Goal: Find specific page/section: Find specific page/section

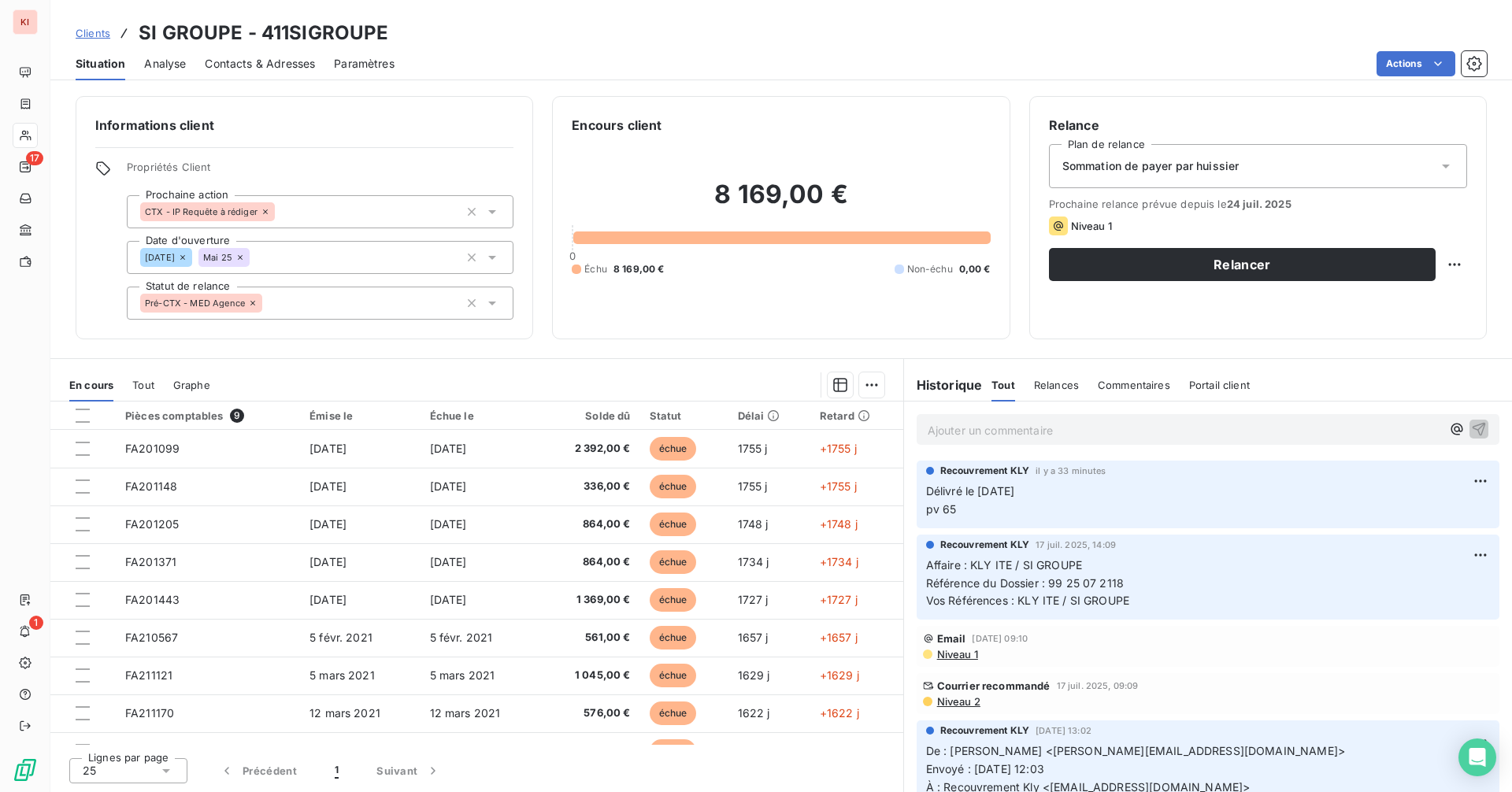
click at [89, 30] on span "Clients" at bounding box center [93, 33] width 35 height 12
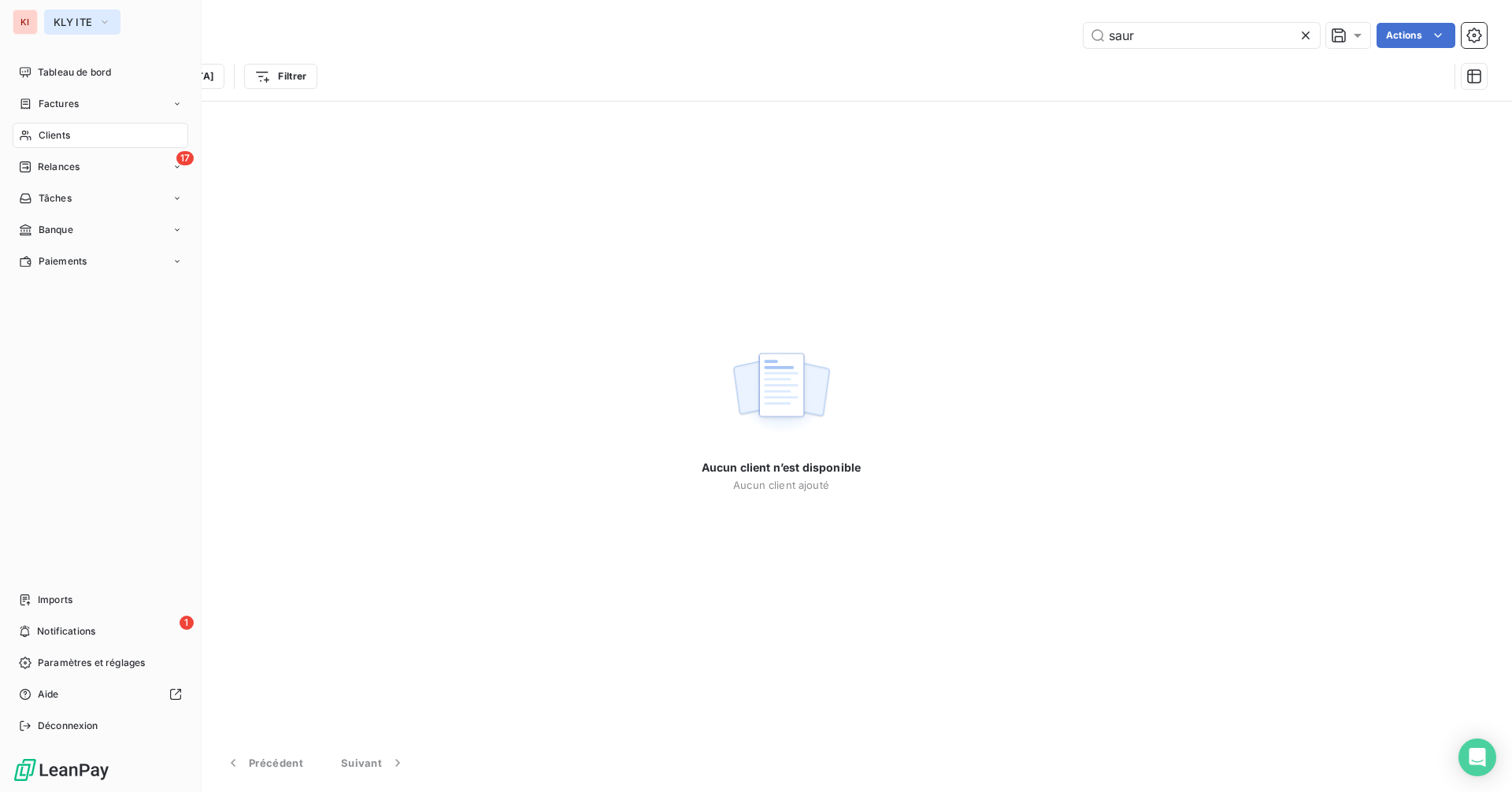
click at [78, 28] on button "KLY ITE" at bounding box center [82, 22] width 76 height 25
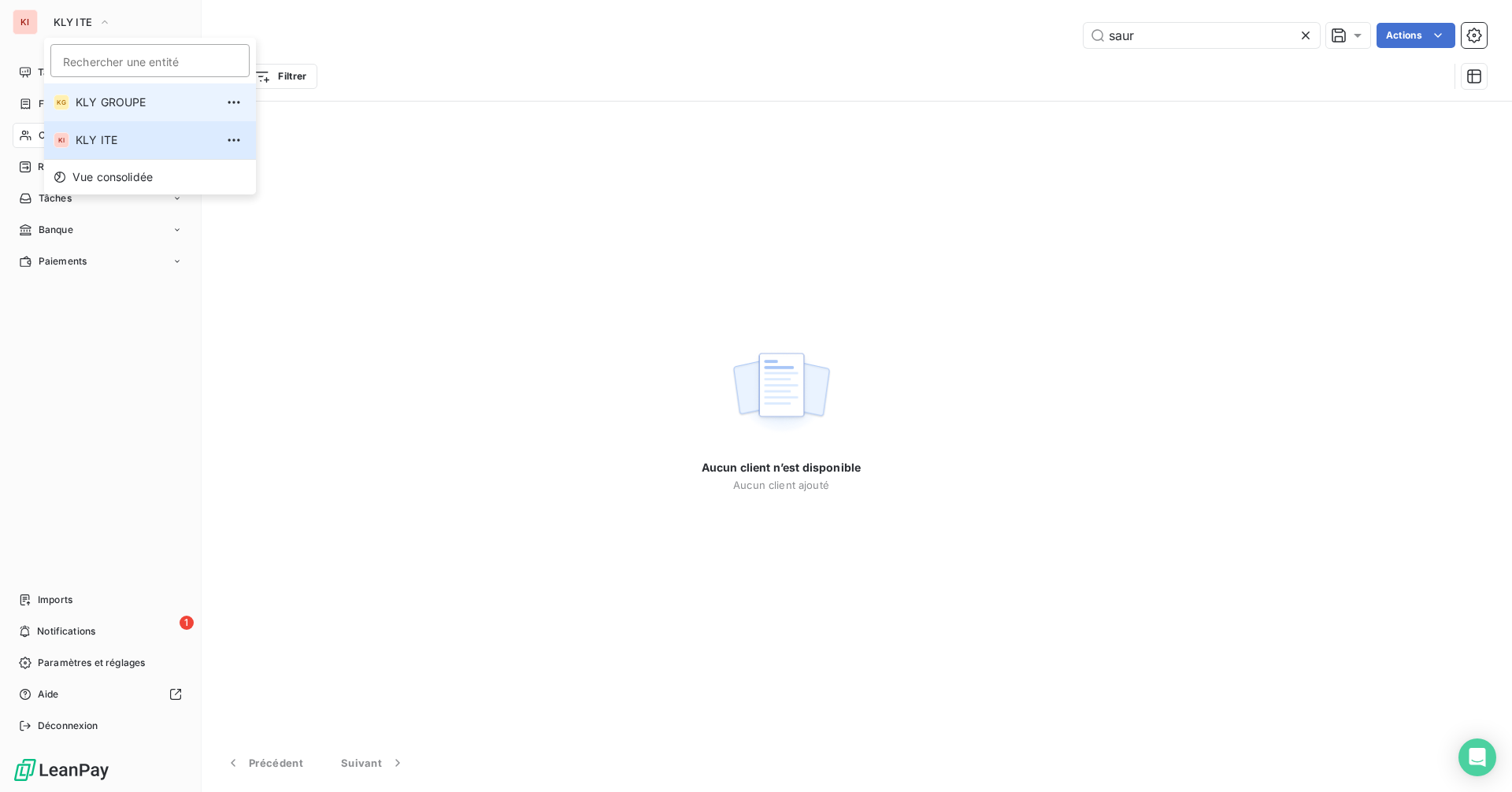
click at [84, 99] on span "KLY GROUPE" at bounding box center [145, 102] width 139 height 15
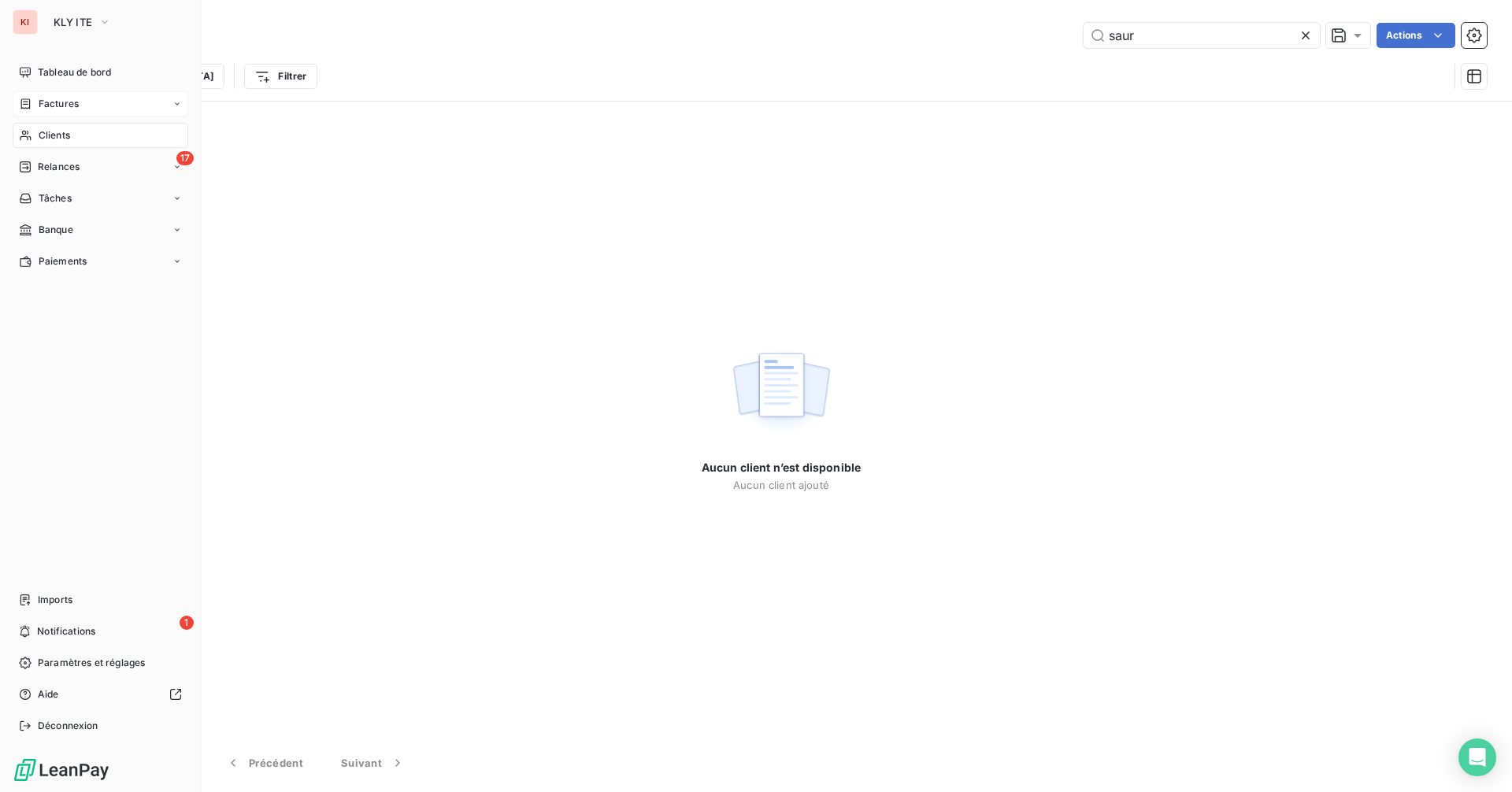
type input "si"
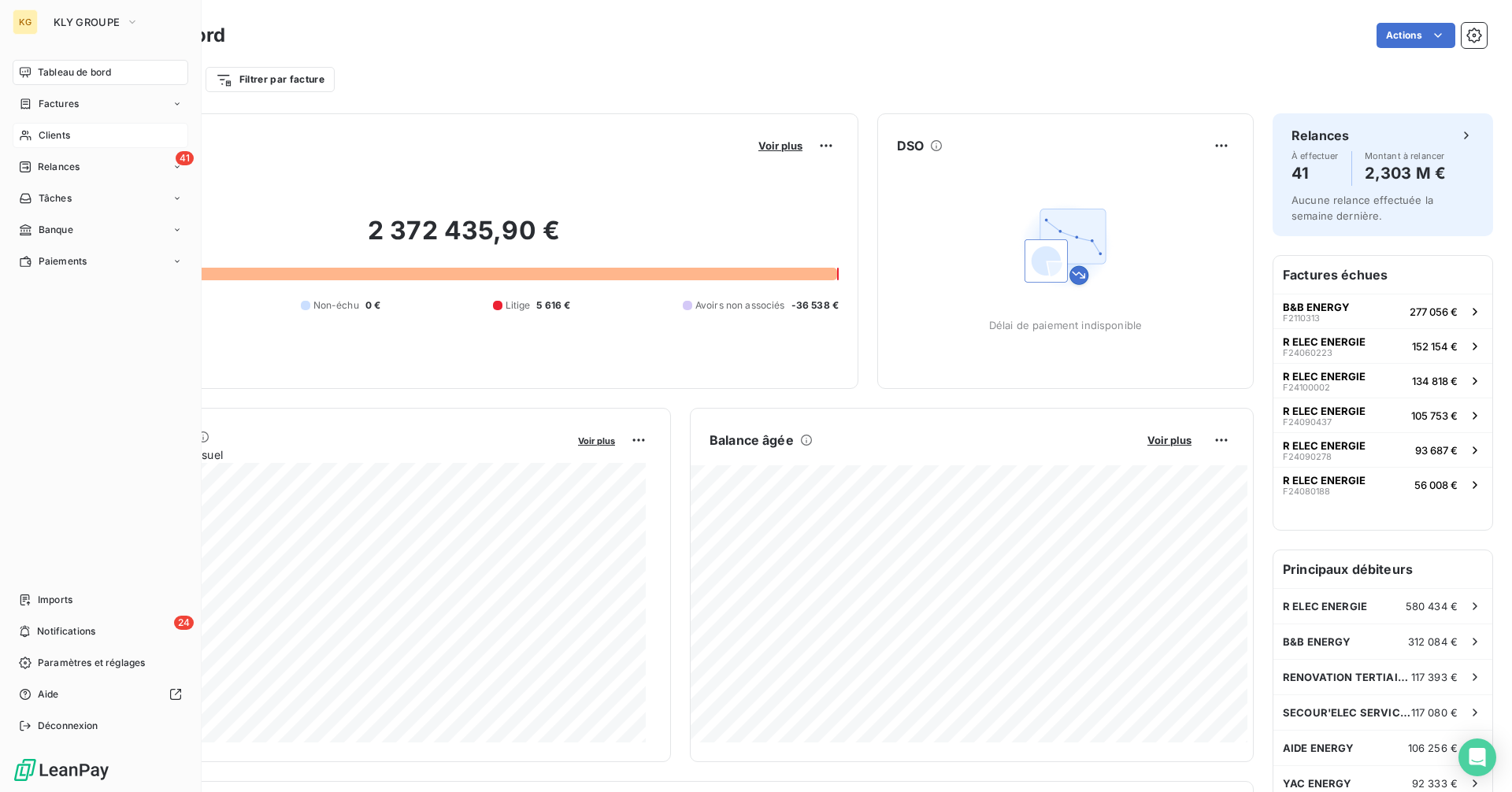
click at [46, 135] on span "Clients" at bounding box center [54, 136] width 32 height 14
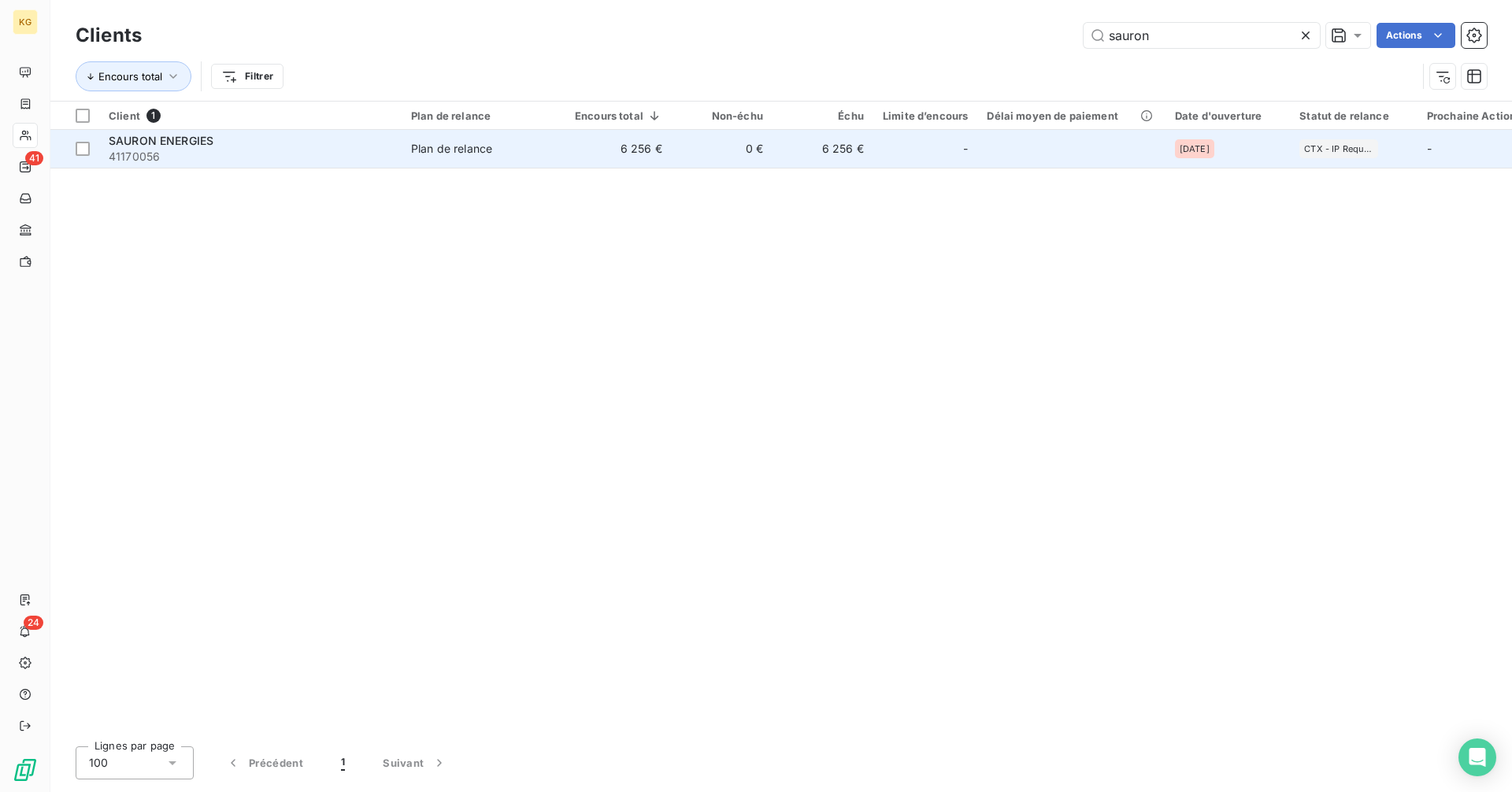
type input "sauron"
click at [161, 146] on span "SAURON ENERGIES" at bounding box center [161, 140] width 105 height 13
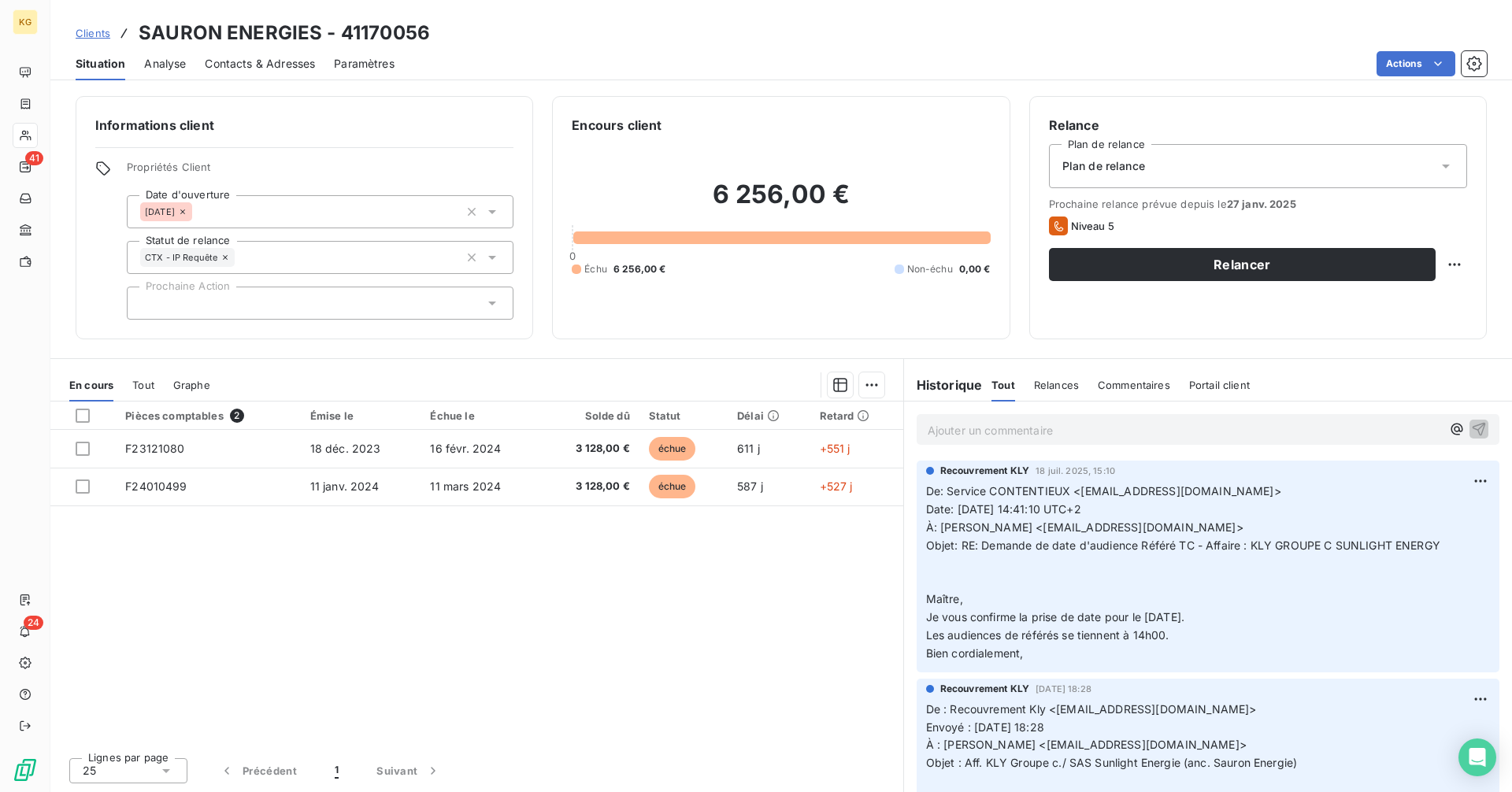
click at [965, 431] on p "Ajouter un commentaire ﻿" at bounding box center [1184, 431] width 513 height 19
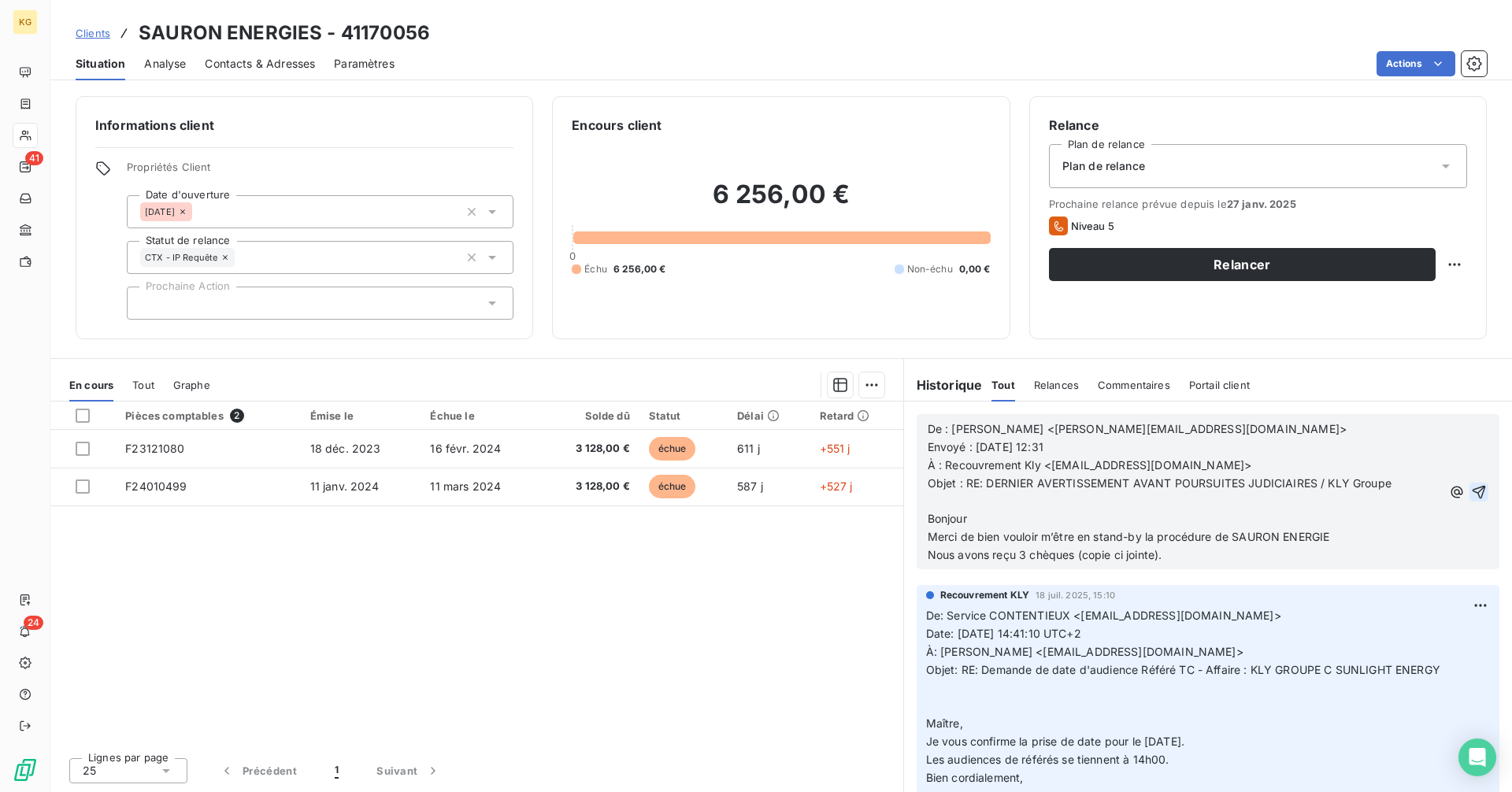
click at [1472, 491] on icon "button" at bounding box center [1479, 492] width 15 height 15
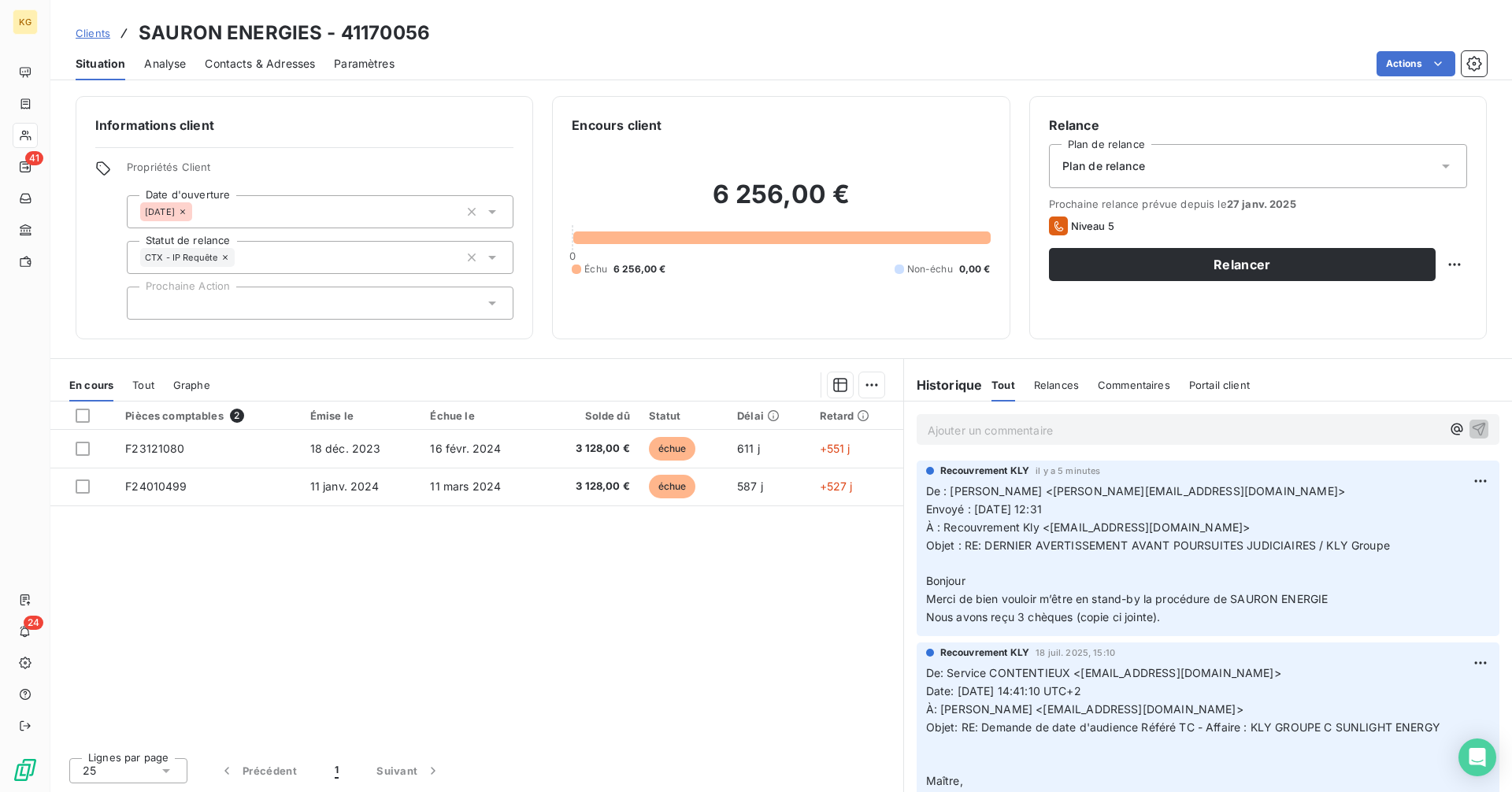
click at [99, 33] on span "Clients" at bounding box center [93, 33] width 35 height 12
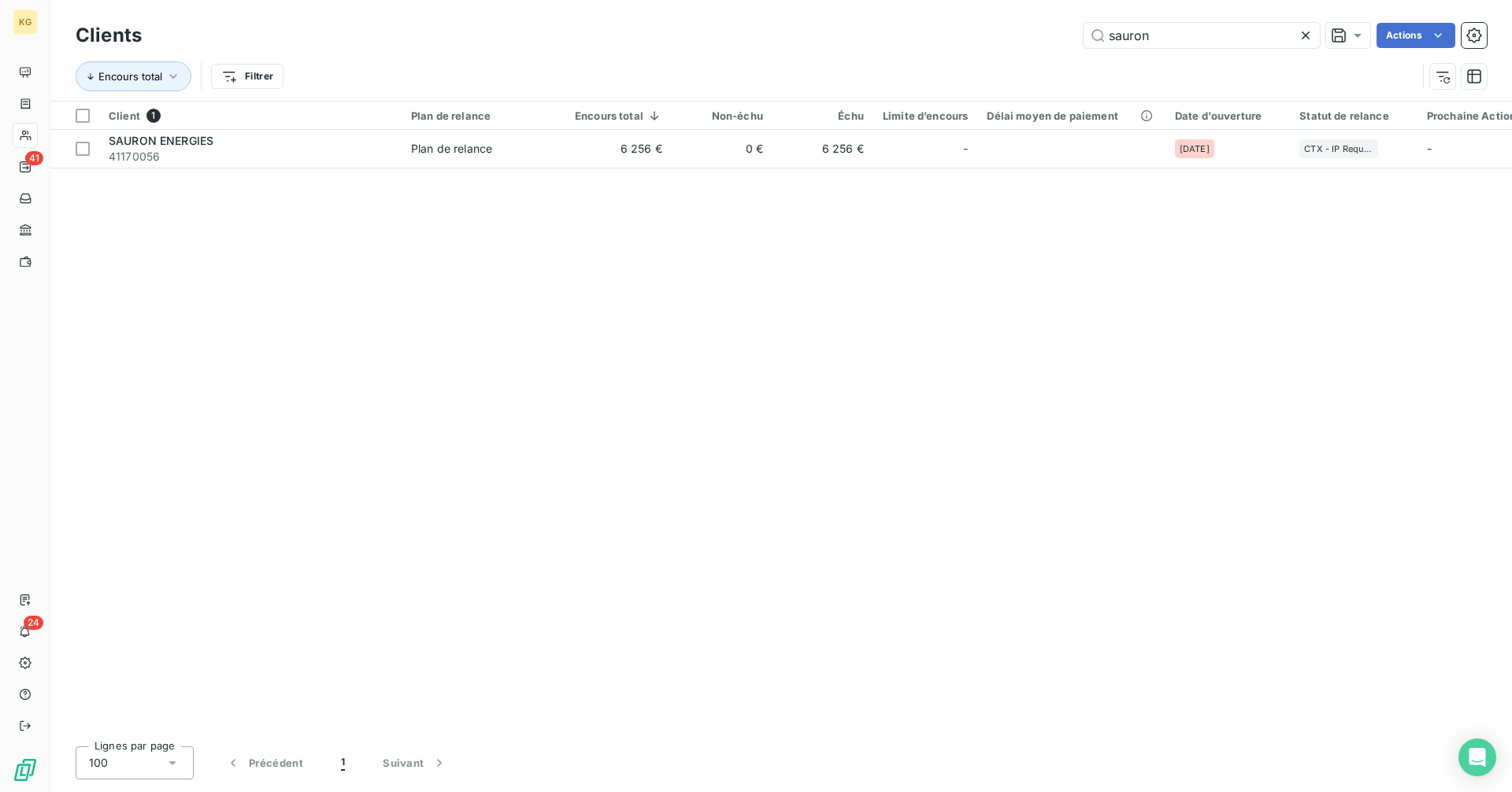
drag, startPoint x: 1174, startPoint y: 34, endPoint x: 1023, endPoint y: 55, distance: 152.5
click at [1023, 55] on div "Clients sauron Actions Encours total Filtrer" at bounding box center [781, 60] width 1411 height 82
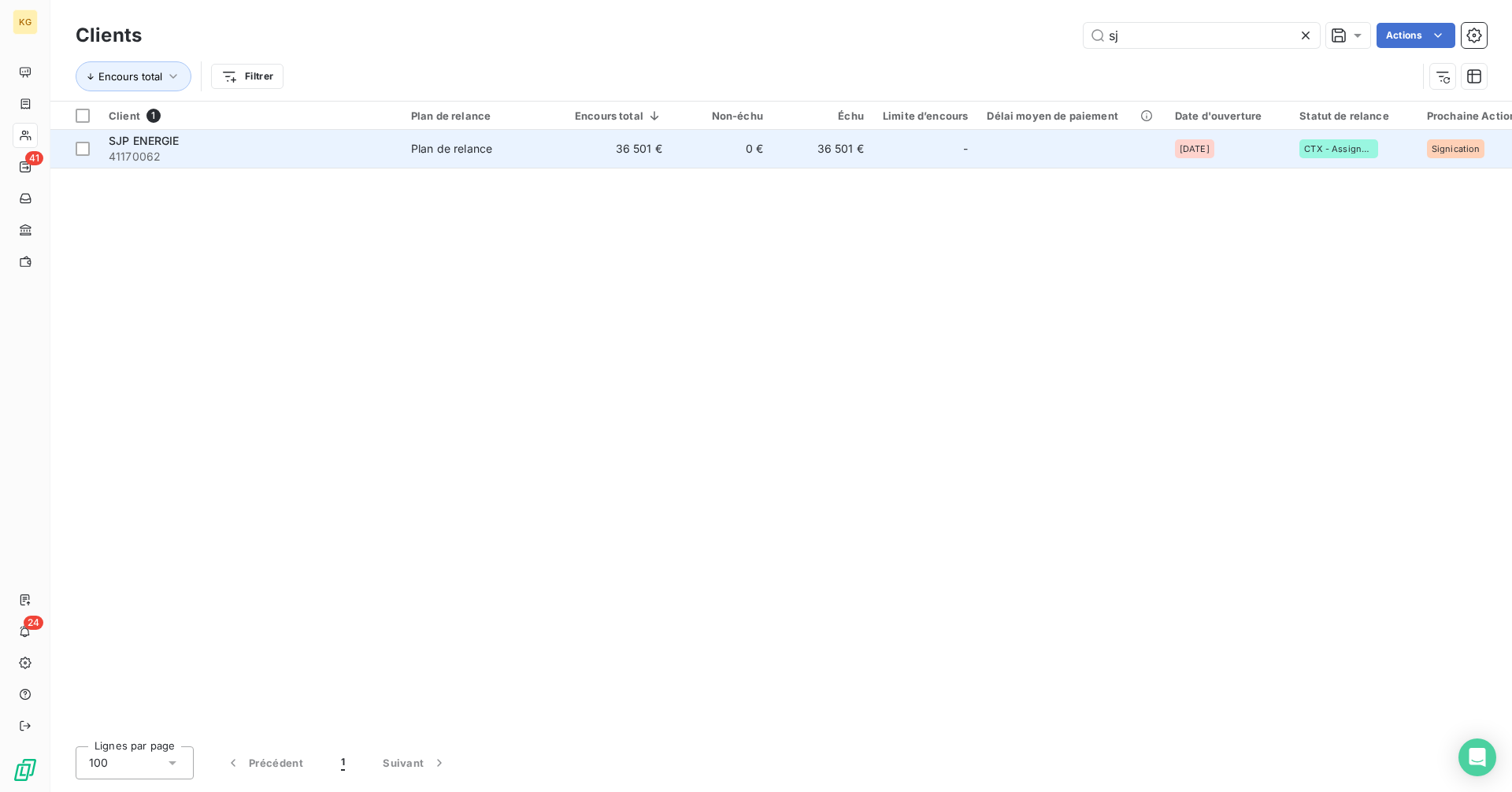
type input "sj"
click at [861, 146] on td "36 501 €" at bounding box center [823, 148] width 101 height 37
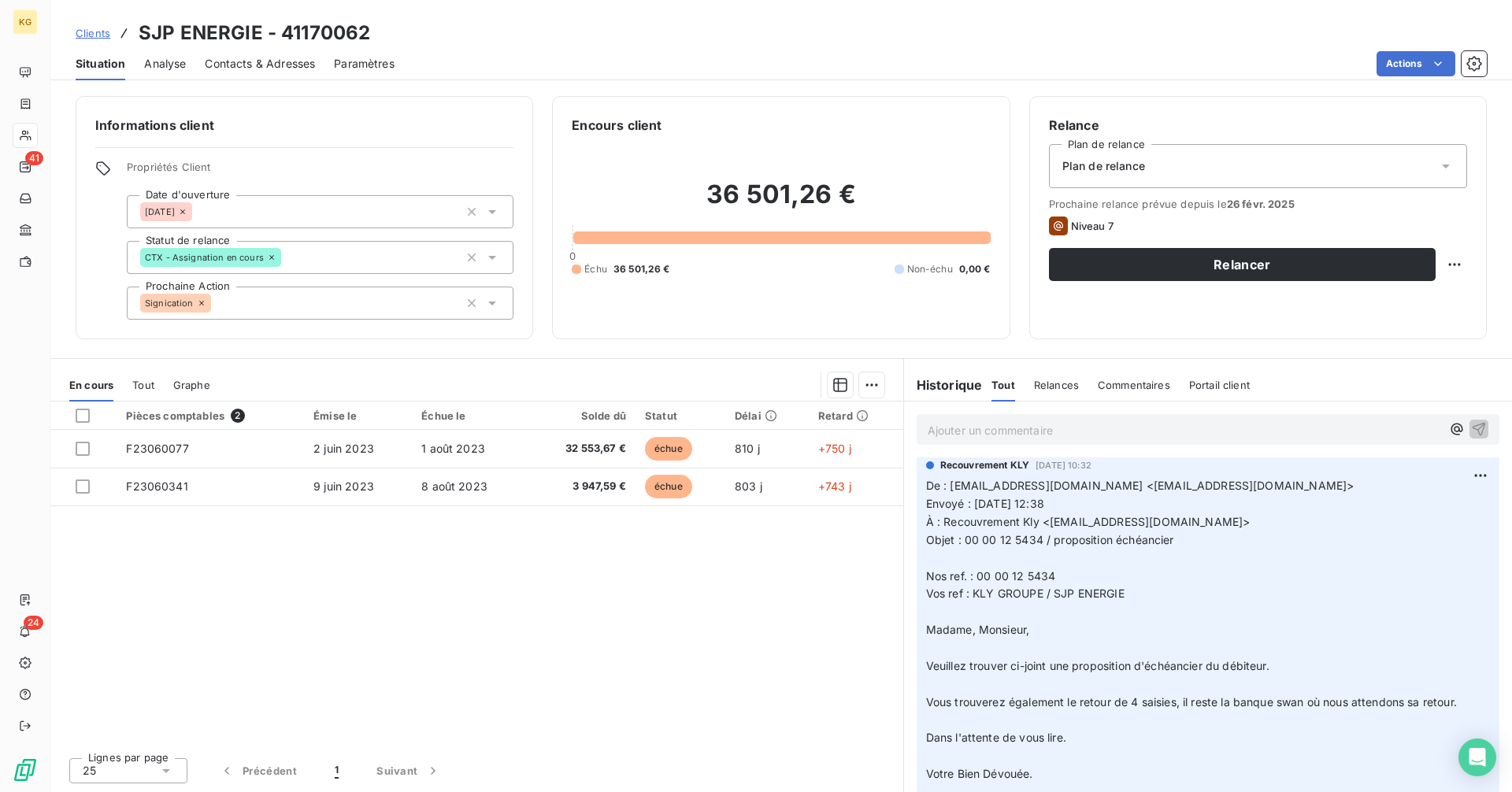
scroll to position [368, 0]
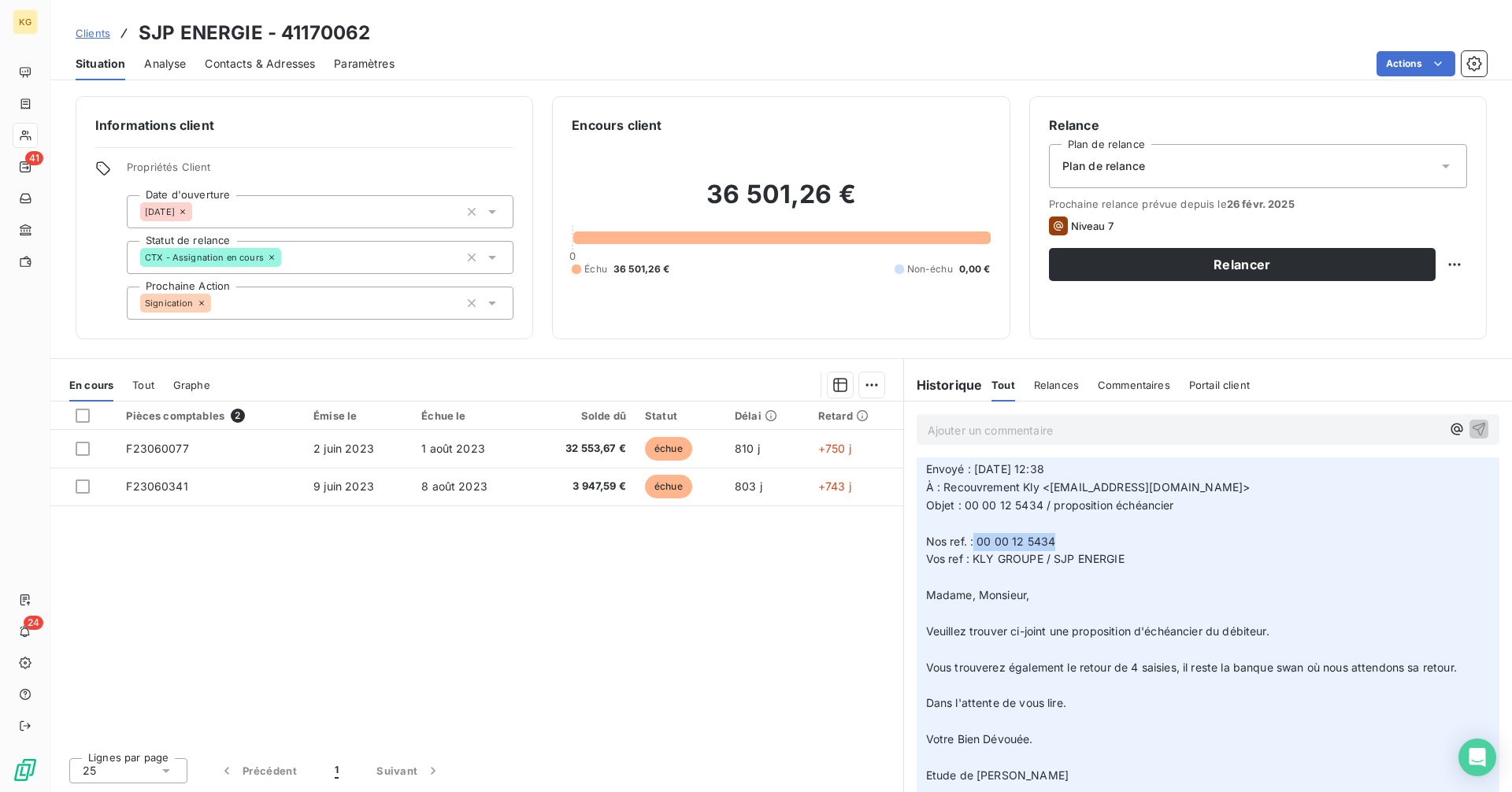
drag, startPoint x: 1053, startPoint y: 539, endPoint x: 973, endPoint y: 542, distance: 80.1
click at [973, 542] on p "De : etude@glhuissier75.com <etude@glhuissier75.com> Envoyé : vendredi 27 juin …" at bounding box center [1208, 613] width 564 height 342
click at [973, 542] on span "Nos ref. : 00 00 12 5434" at bounding box center [991, 541] width 130 height 13
drag, startPoint x: 1118, startPoint y: 536, endPoint x: 1099, endPoint y: 540, distance: 19.4
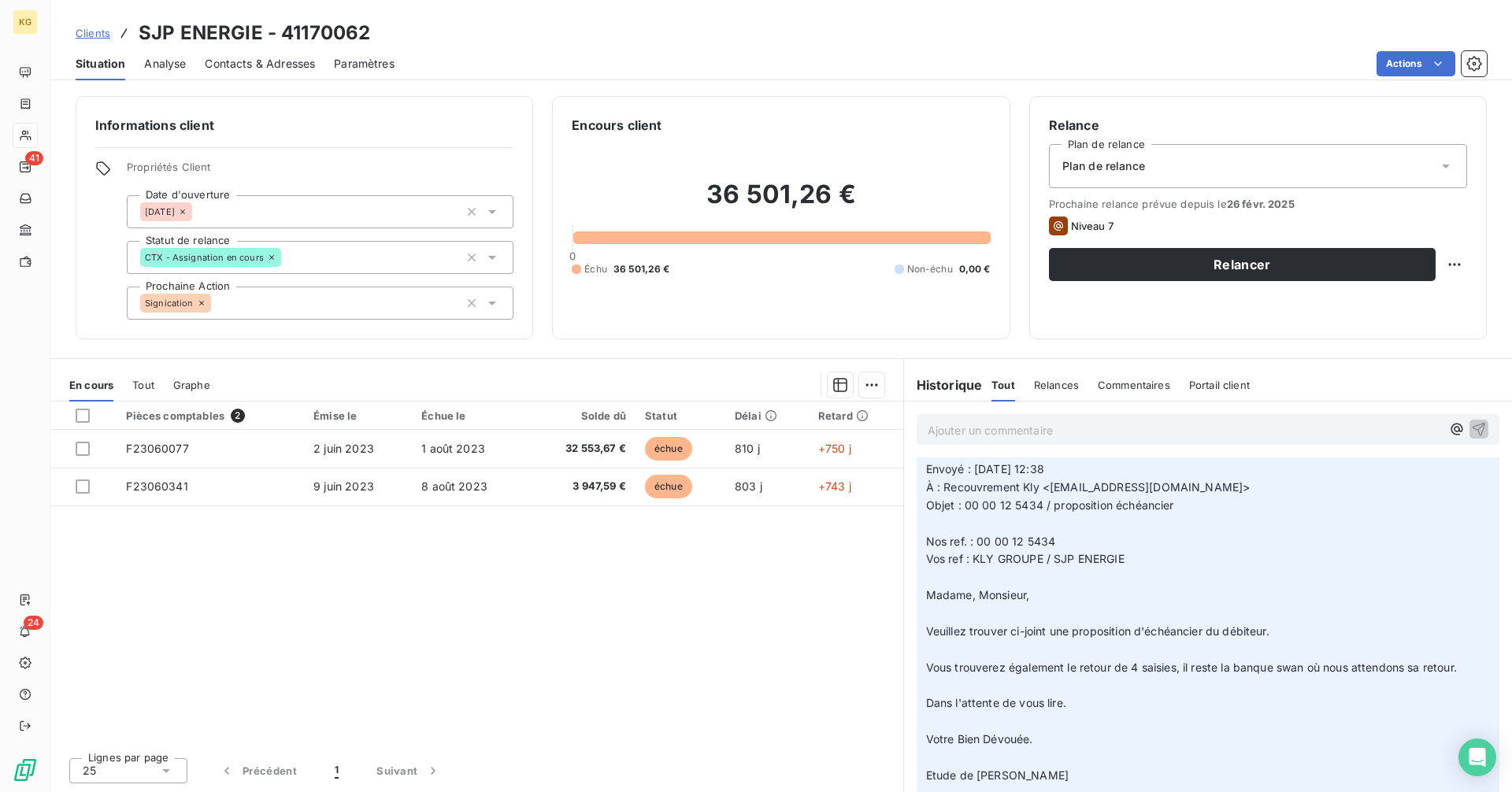
click at [1102, 538] on p "De : etude@glhuissier75.com <etude@glhuissier75.com> Envoyé : vendredi 27 juin …" at bounding box center [1208, 613] width 564 height 342
drag, startPoint x: 1053, startPoint y: 544, endPoint x: 920, endPoint y: 541, distance: 133.0
click at [920, 541] on div "Recouvrement KLY 30 juin 2025, 10:32 De : etude@glhuissier75.com <etude@glhuiss…" at bounding box center [1208, 607] width 582 height 374
click at [929, 545] on span "Nos ref. : 00 00 12 5434" at bounding box center [991, 541] width 130 height 13
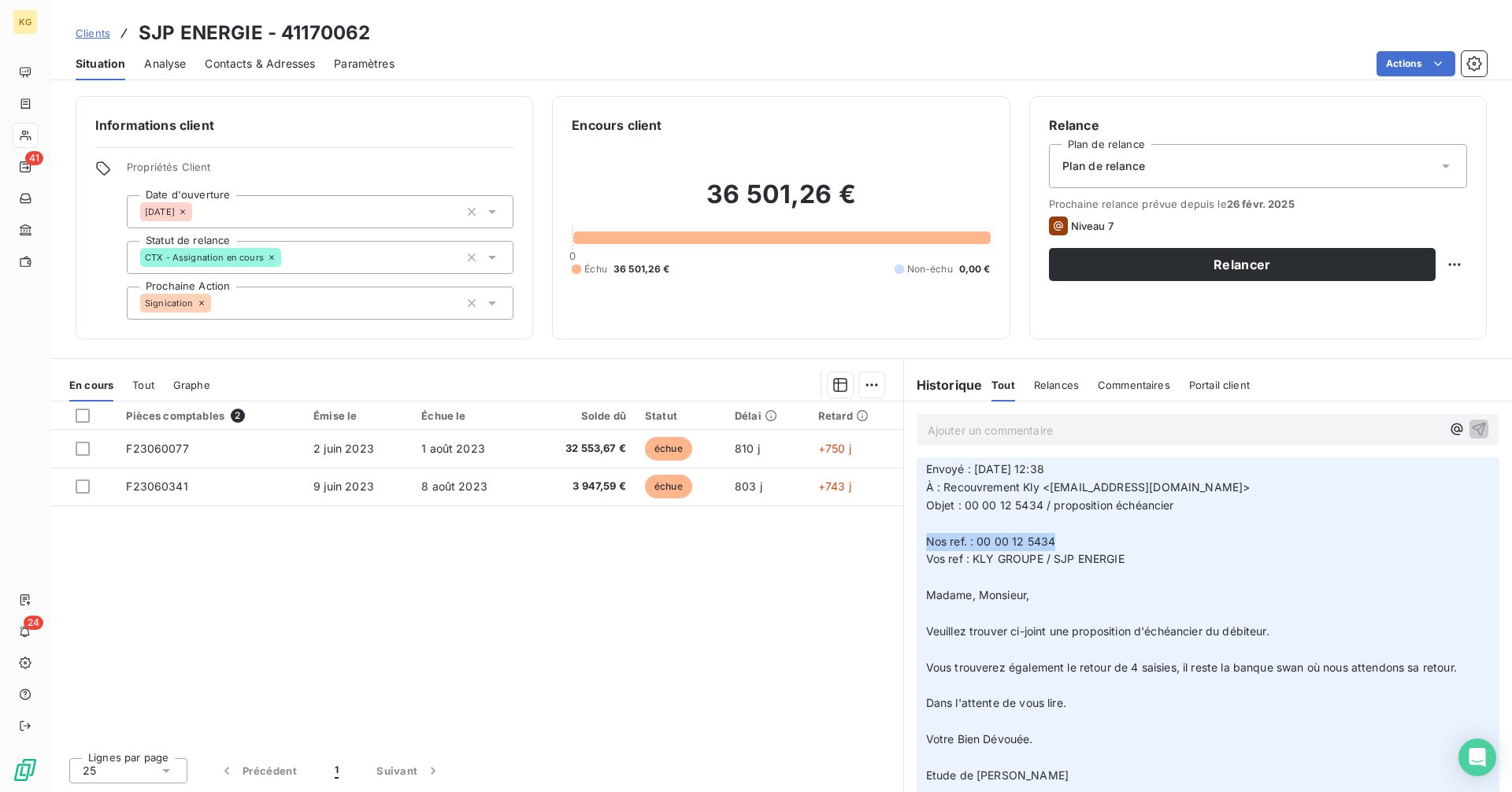
drag, startPoint x: 927, startPoint y: 542, endPoint x: 1053, endPoint y: 537, distance: 126.1
click at [1053, 537] on span "Nos ref. : 00 00 12 5434" at bounding box center [991, 541] width 130 height 13
copy span "Nos ref. : 00 00 12 5434"
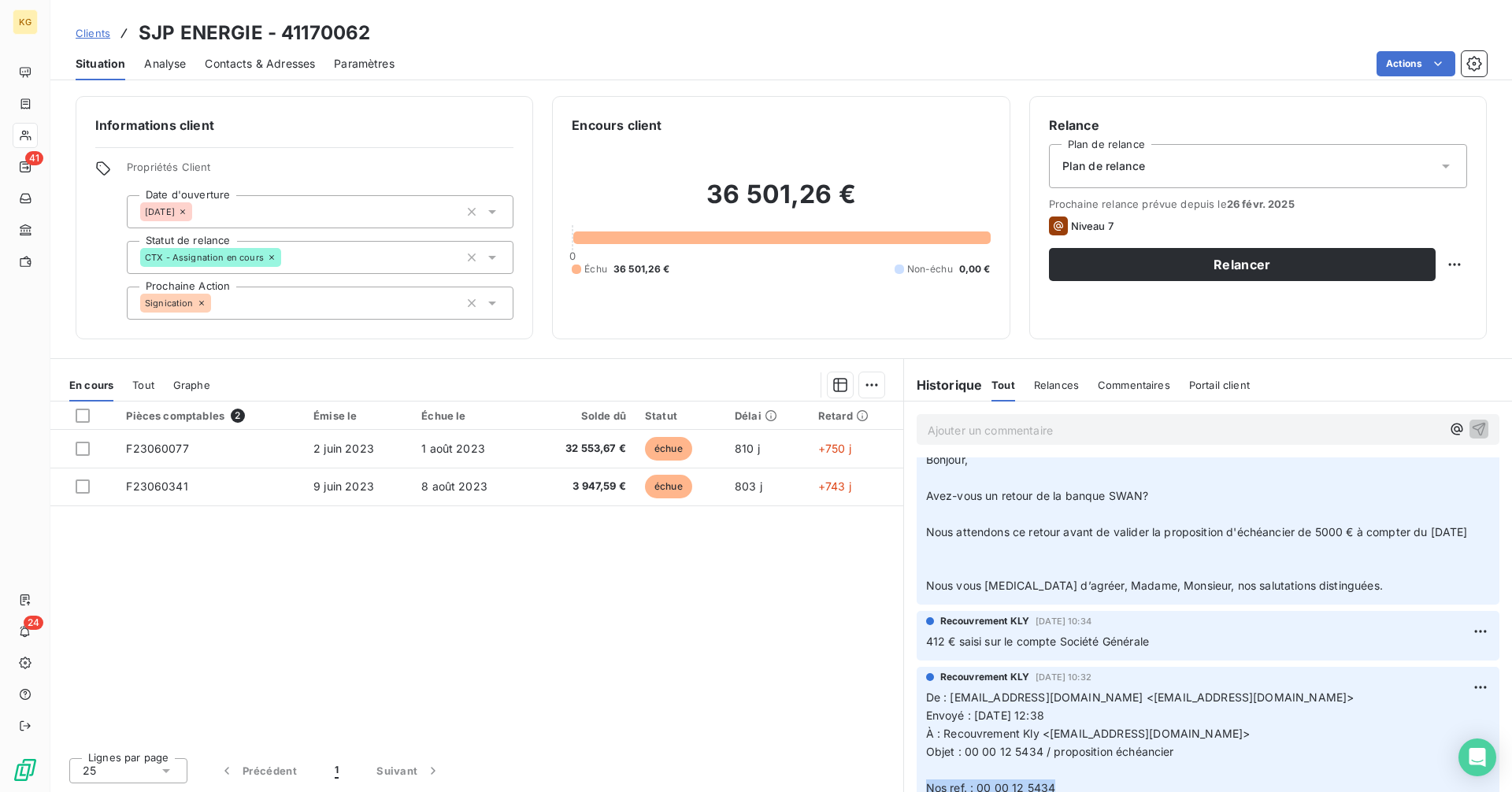
scroll to position [0, 0]
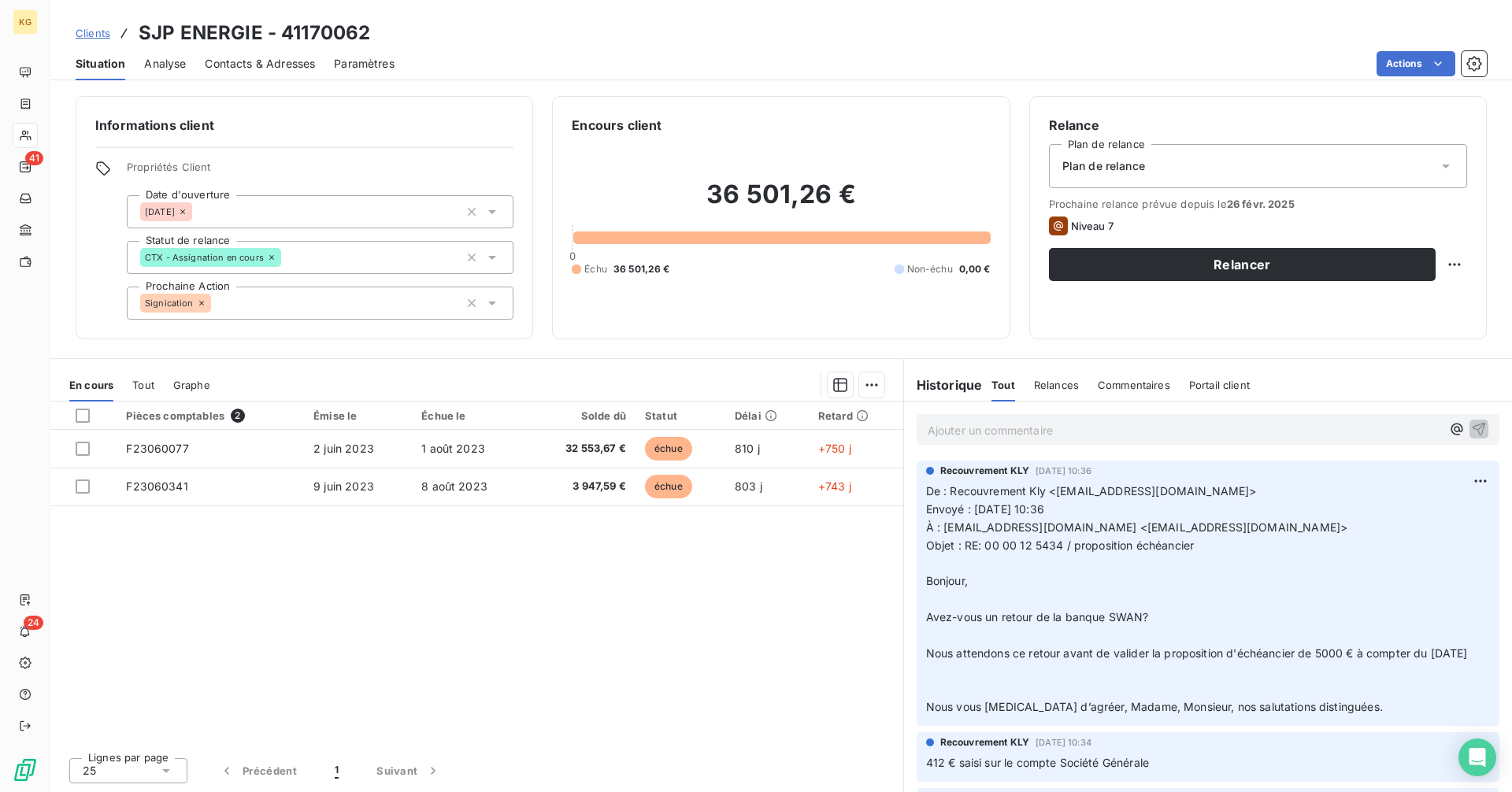
click at [968, 432] on p "Ajouter un commentaire ﻿" at bounding box center [1184, 431] width 513 height 19
click at [978, 438] on p "Ajouter un commentaire ﻿" at bounding box center [1184, 431] width 513 height 19
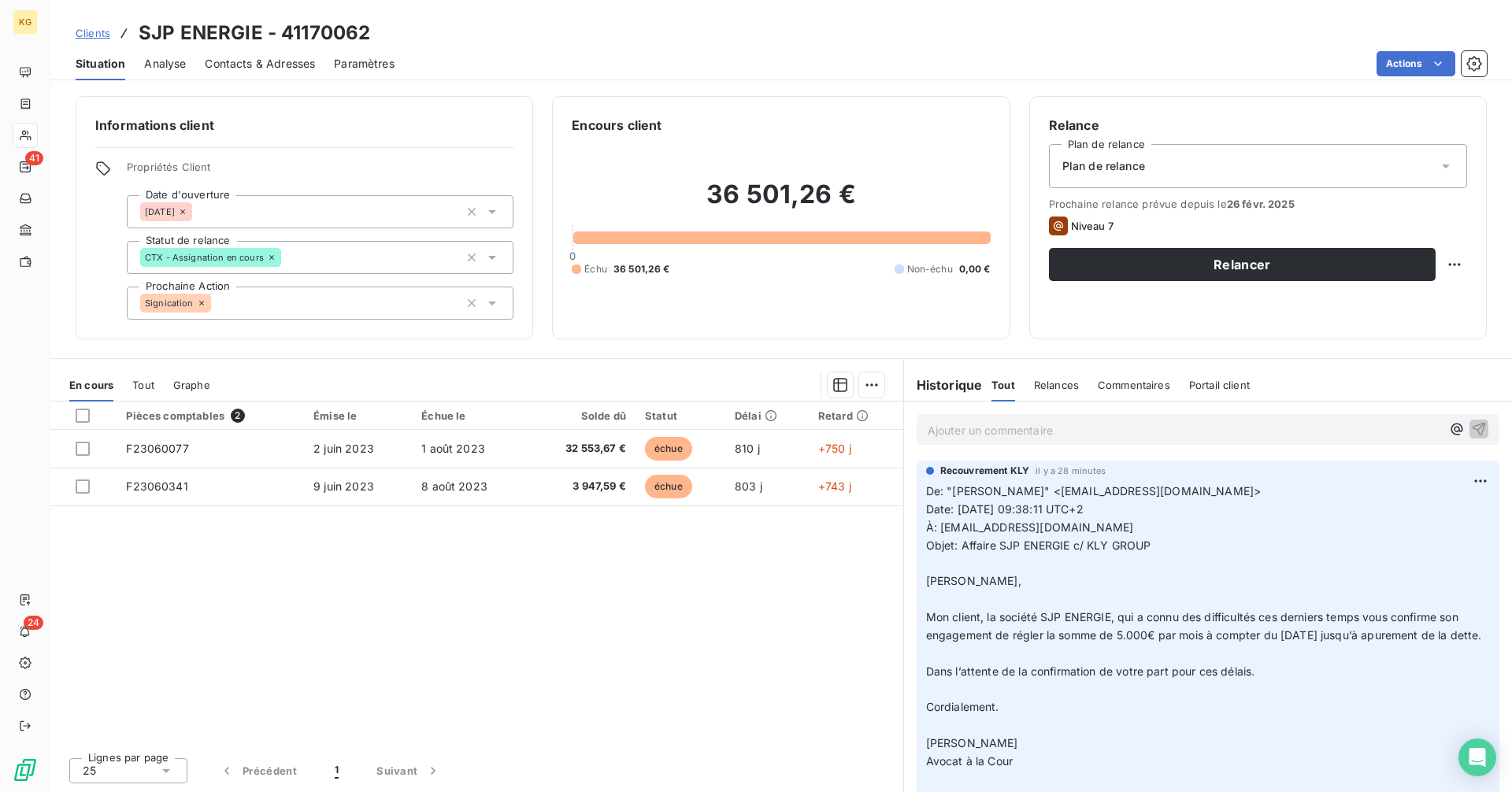
click at [92, 30] on span "Clients" at bounding box center [93, 33] width 35 height 12
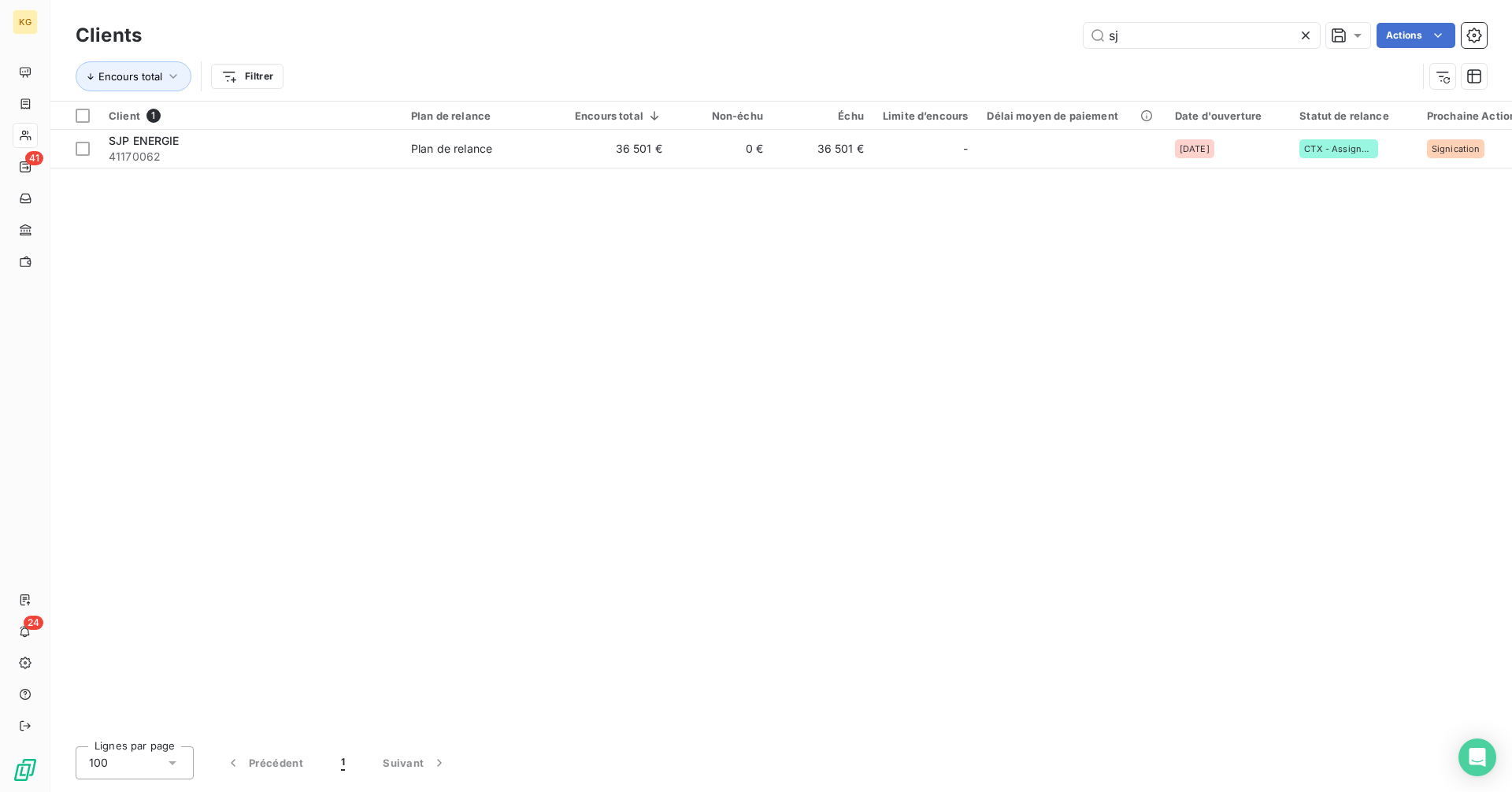
click at [1070, 37] on div "sj Actions" at bounding box center [824, 36] width 1326 height 25
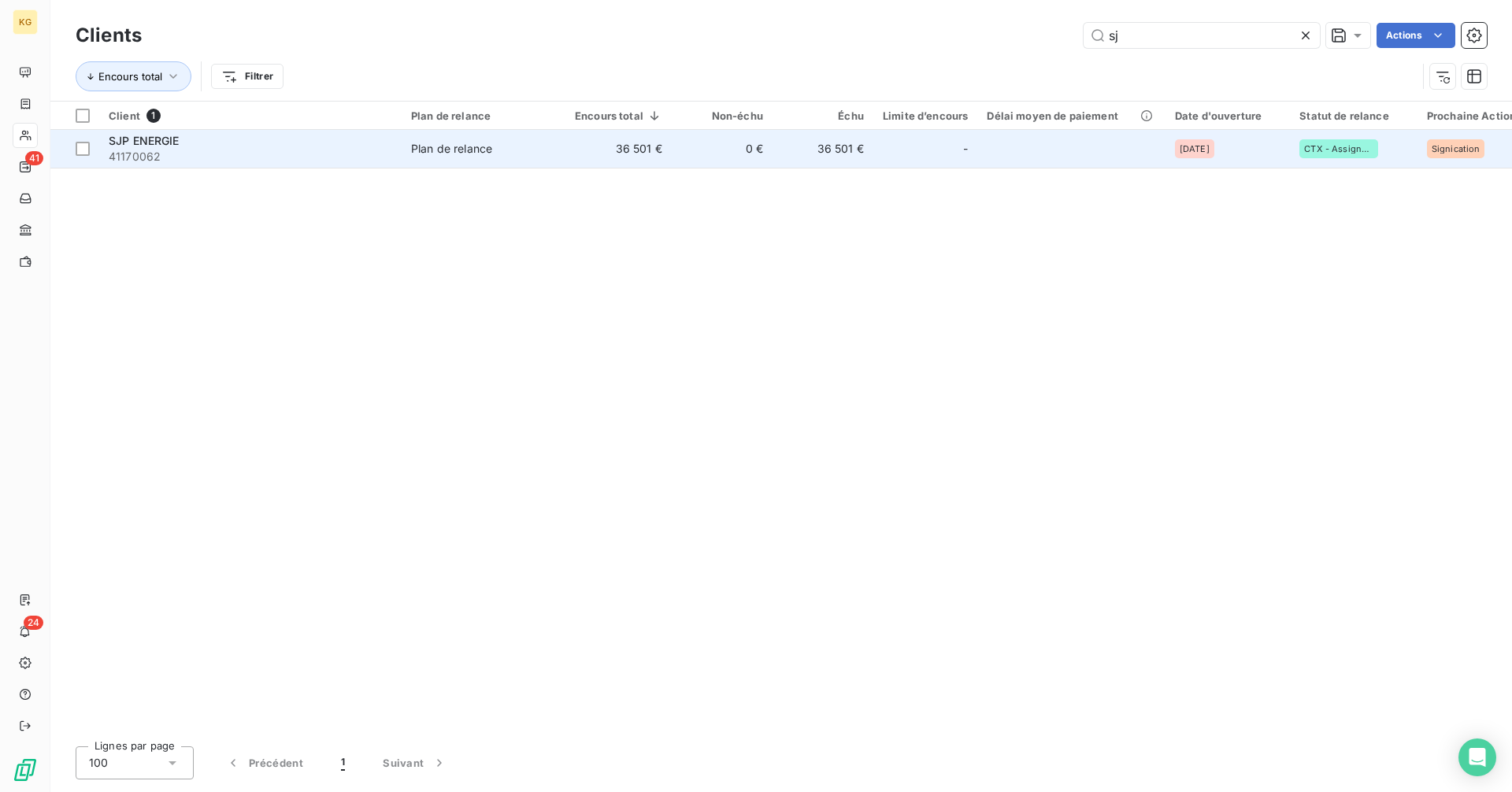
click at [572, 147] on td "36 501 €" at bounding box center [618, 148] width 107 height 37
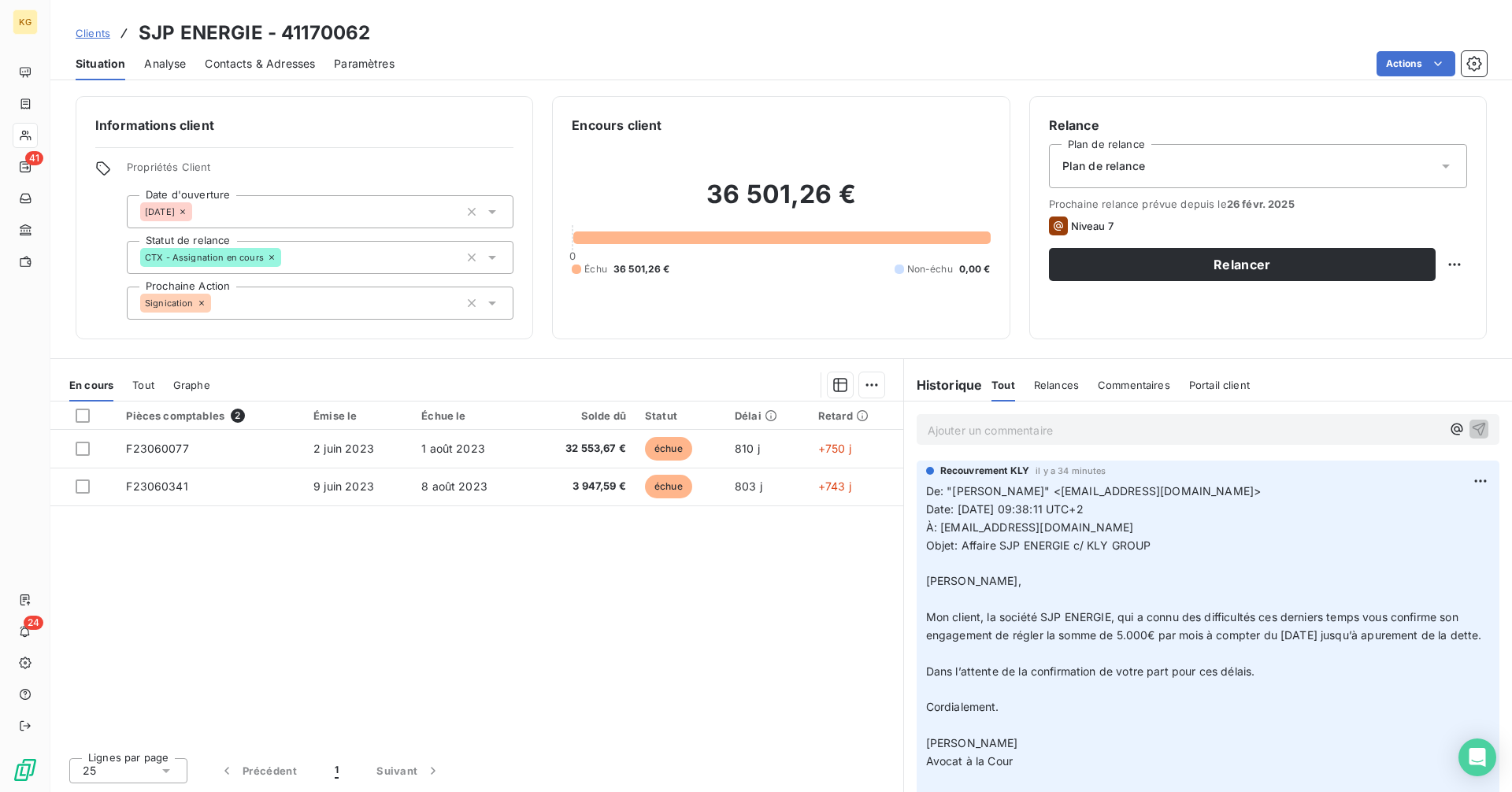
click at [1033, 442] on div "Ajouter un commentaire ﻿" at bounding box center [1208, 430] width 582 height 31
click at [1027, 425] on p "Ajouter un commentaire ﻿" at bounding box center [1184, 431] width 513 height 19
